Goal: Task Accomplishment & Management: Manage account settings

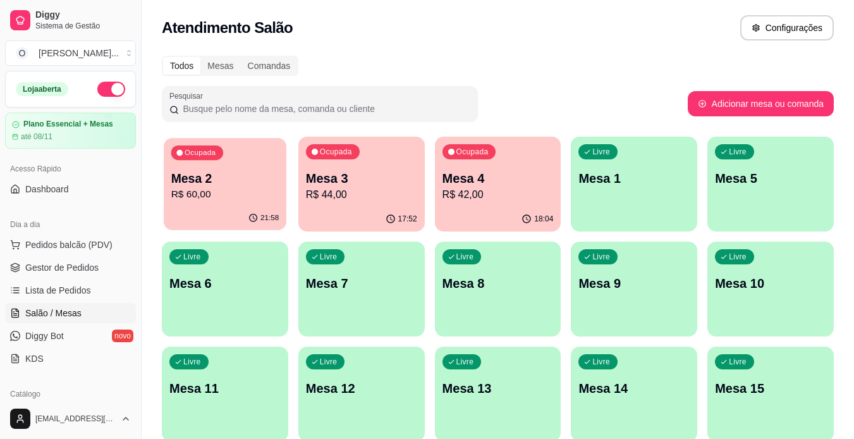
click at [240, 209] on div "21:58" at bounding box center [225, 218] width 123 height 24
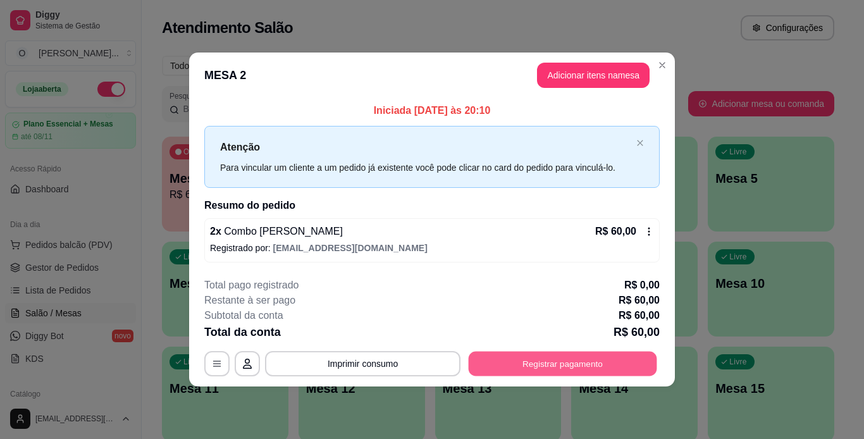
click at [531, 360] on button "Registrar pagamento" at bounding box center [562, 363] width 188 height 25
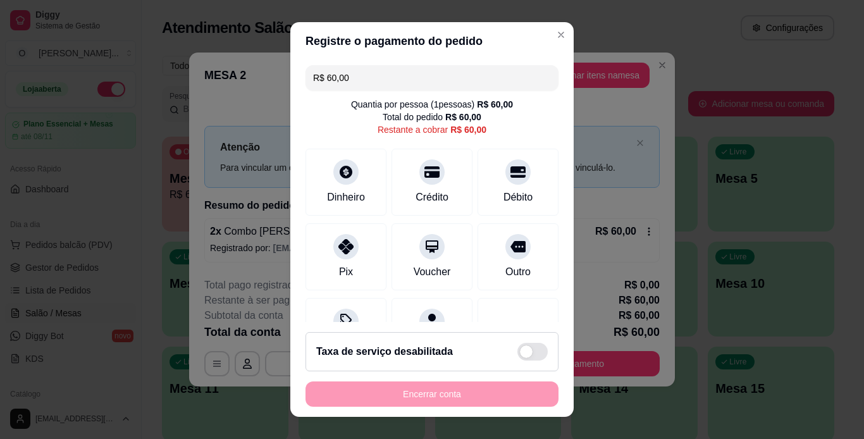
click at [530, 368] on div "Taxa de serviço desabilitada" at bounding box center [431, 351] width 253 height 39
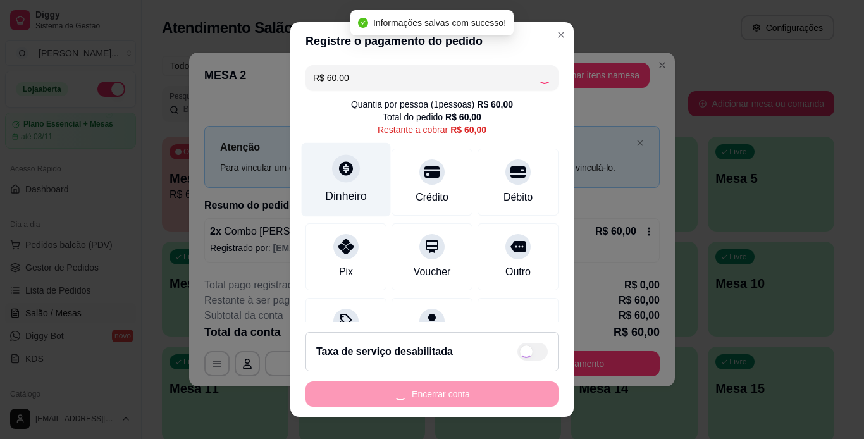
checkbox input "true"
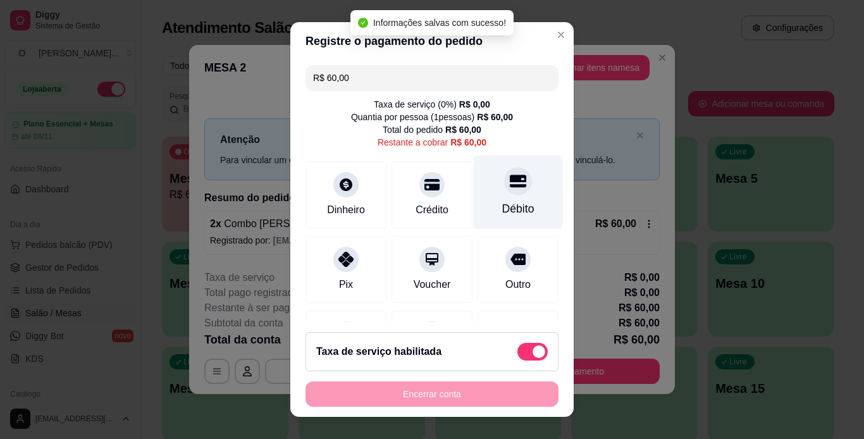
click at [486, 198] on div "Débito" at bounding box center [517, 192] width 89 height 74
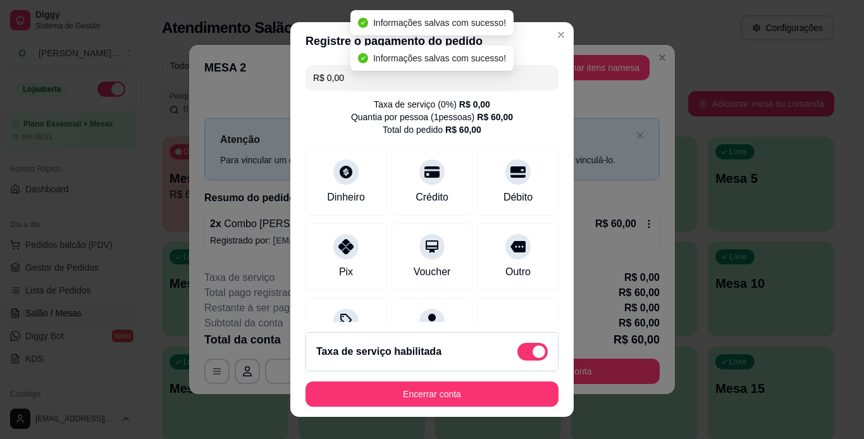
type input "R$ 0,00"
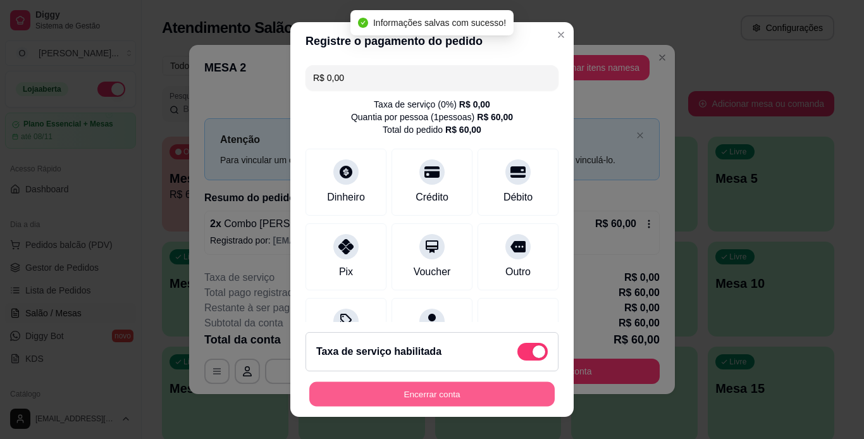
click at [443, 396] on button "Encerrar conta" at bounding box center [431, 394] width 245 height 25
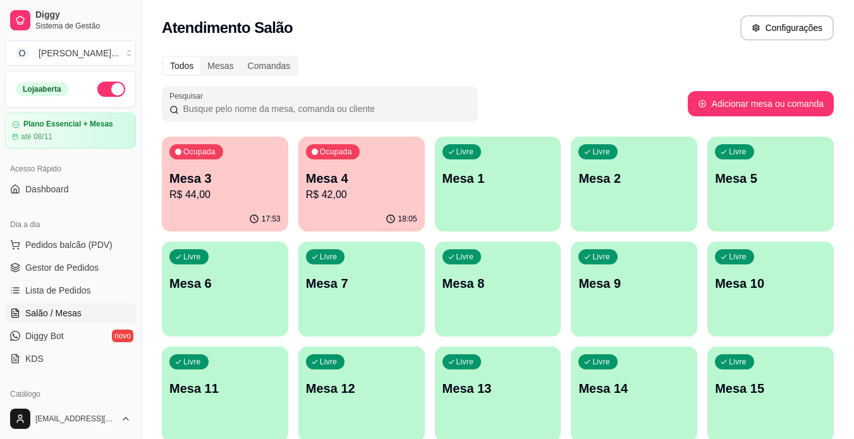
click at [386, 200] on p "R$ 42,00" at bounding box center [361, 194] width 111 height 15
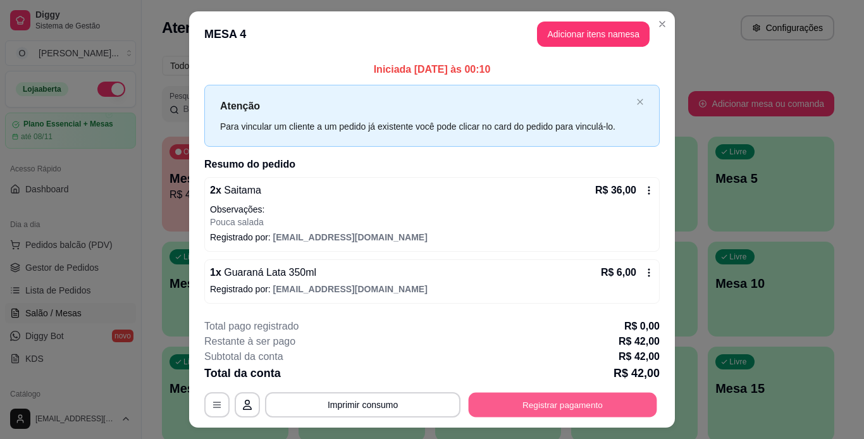
click at [550, 406] on button "Registrar pagamento" at bounding box center [562, 404] width 188 height 25
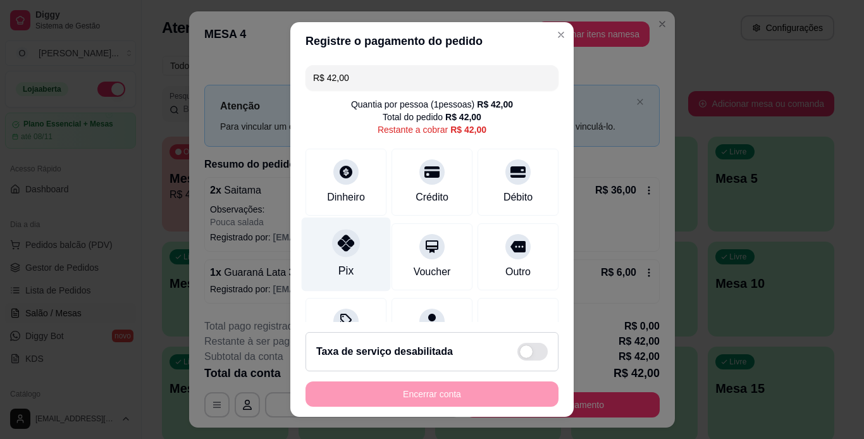
click at [341, 248] on icon at bounding box center [346, 243] width 16 height 16
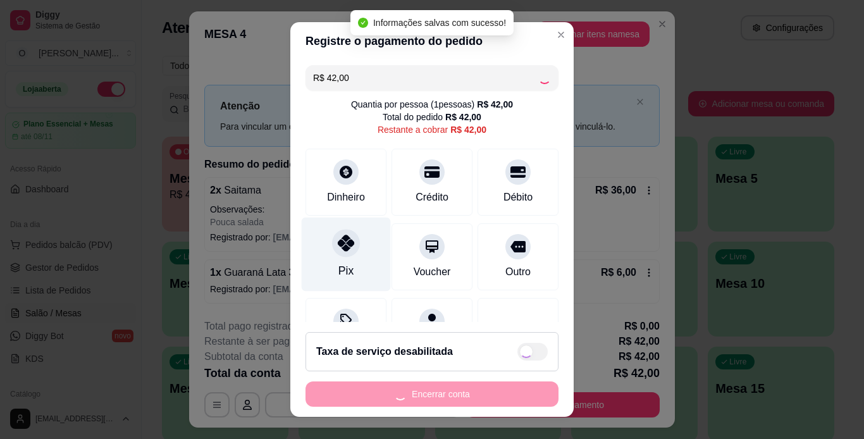
type input "R$ 0,00"
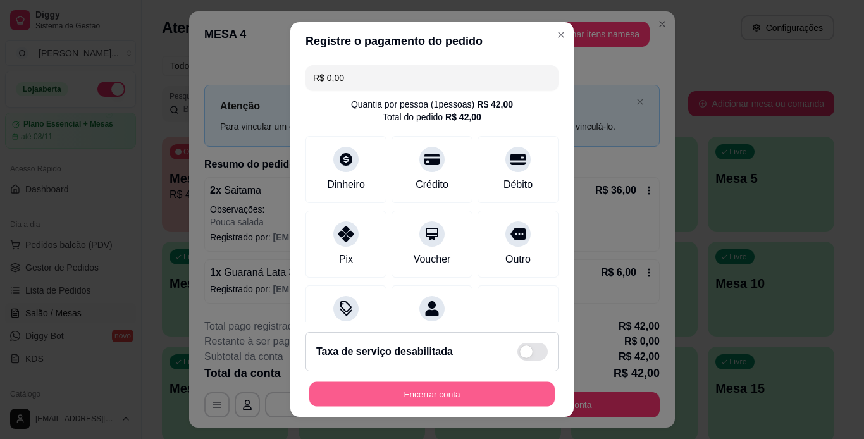
click at [429, 399] on button "Encerrar conta" at bounding box center [431, 394] width 245 height 25
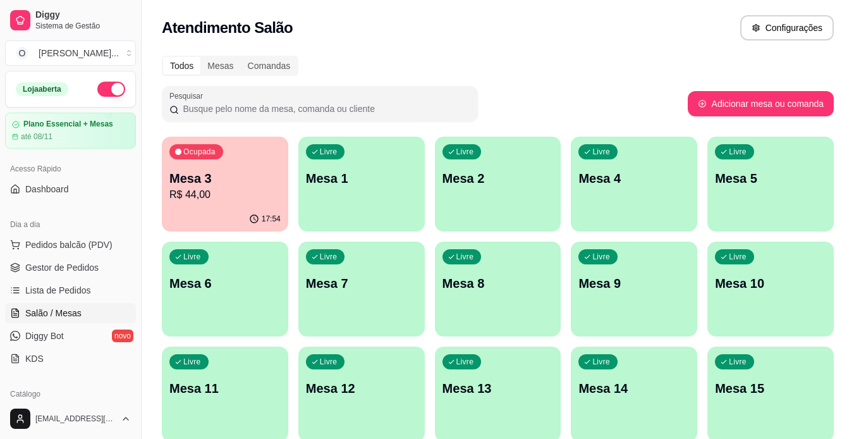
click at [248, 173] on p "Mesa 3" at bounding box center [224, 178] width 111 height 18
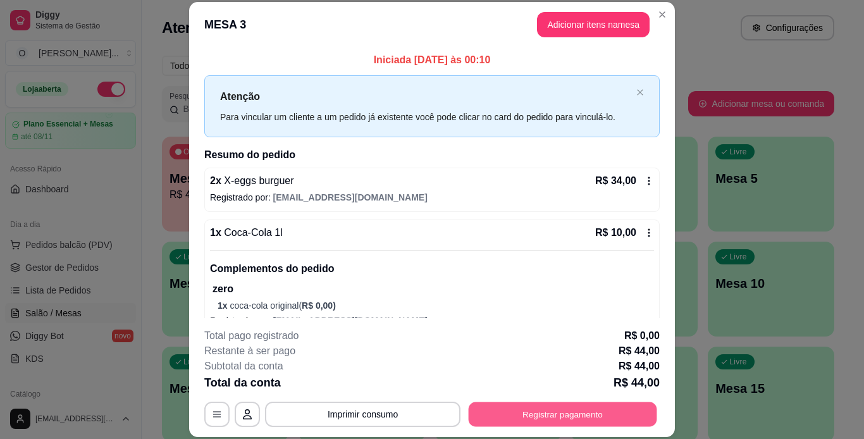
click at [514, 415] on button "Registrar pagamento" at bounding box center [562, 413] width 188 height 25
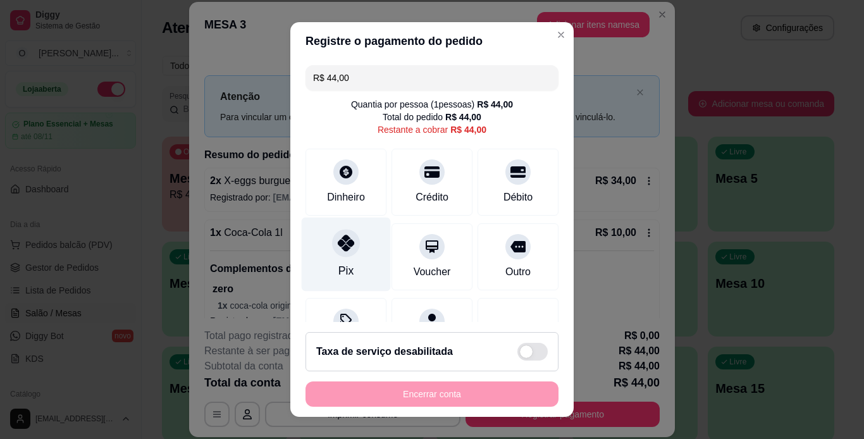
click at [338, 240] on icon at bounding box center [346, 243] width 16 height 16
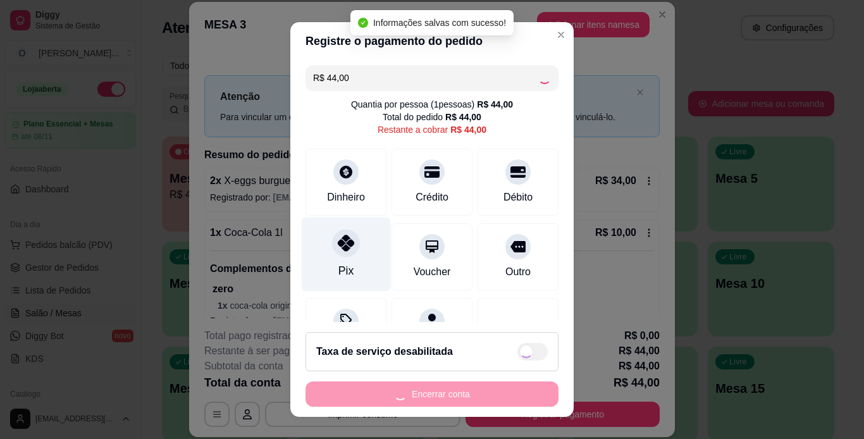
type input "R$ 0,00"
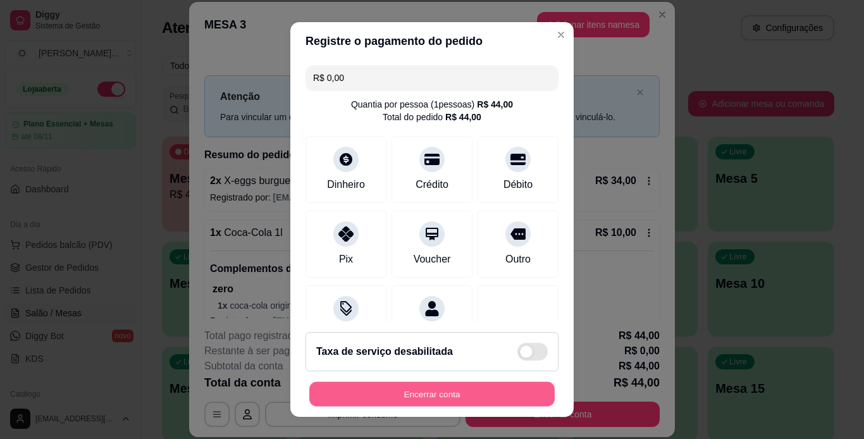
click at [413, 401] on button "Encerrar conta" at bounding box center [431, 394] width 245 height 25
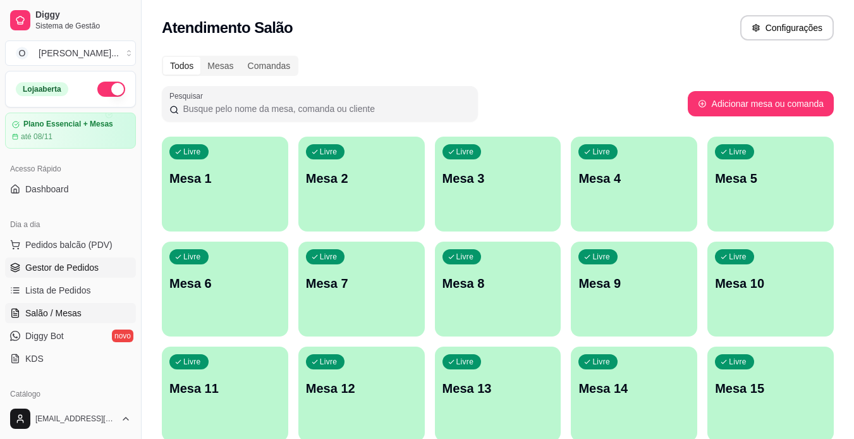
click at [74, 267] on span "Gestor de Pedidos" at bounding box center [61, 267] width 73 height 13
